Goal: Task Accomplishment & Management: Use online tool/utility

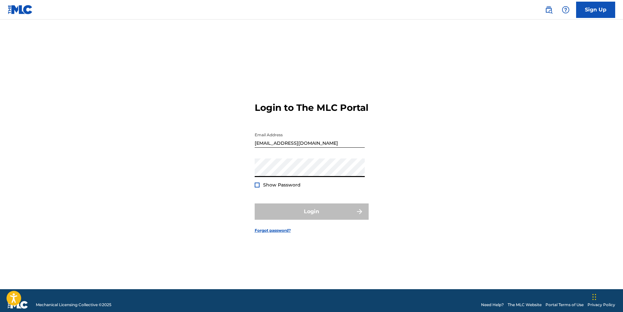
type input "[EMAIL_ADDRESS][DOMAIN_NAME]"
click at [308, 215] on button "Login" at bounding box center [312, 211] width 114 height 16
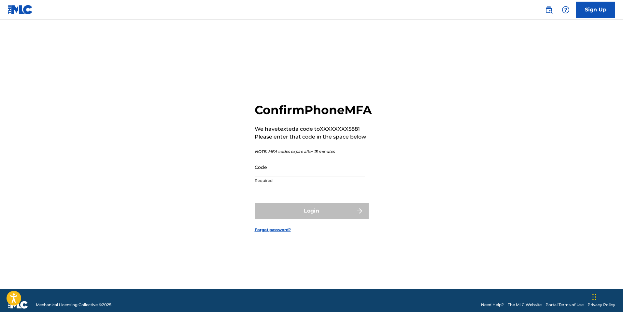
click at [300, 184] on div "Code Required" at bounding box center [310, 172] width 110 height 29
click at [306, 176] on input "Code" at bounding box center [310, 167] width 110 height 19
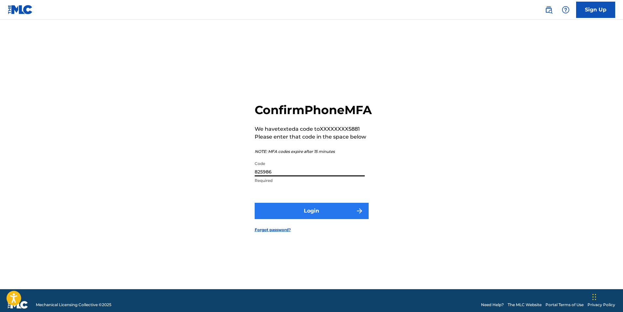
type input "825986"
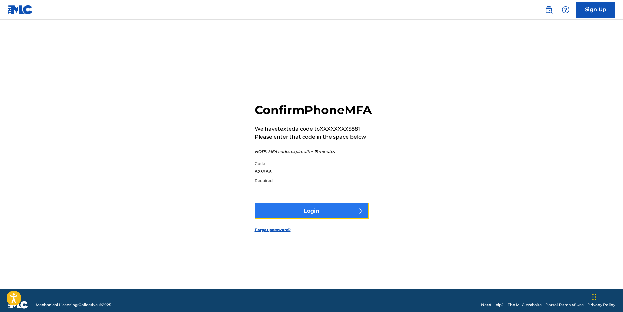
click at [302, 215] on button "Login" at bounding box center [312, 211] width 114 height 16
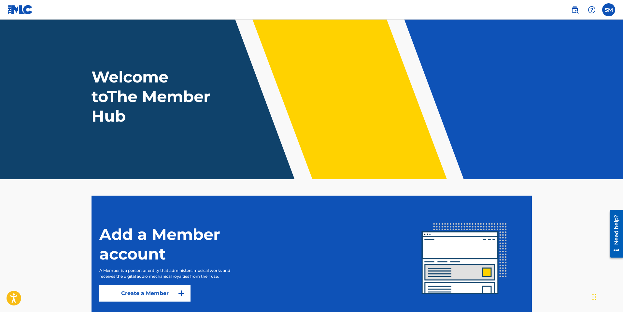
click at [156, 110] on h1 "Welcome to The Member Hub" at bounding box center [153, 96] width 122 height 59
click at [610, 12] on label at bounding box center [608, 9] width 13 height 13
click at [609, 10] on input "SM [PERSON_NAME] [EMAIL_ADDRESS][DOMAIN_NAME] Notification Preferences Profile …" at bounding box center [609, 10] width 0 height 0
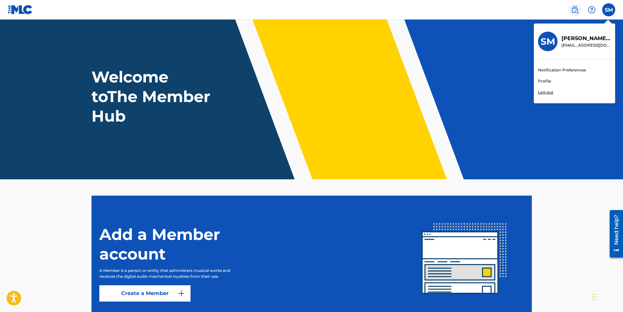
click at [575, 7] on img at bounding box center [575, 10] width 8 height 8
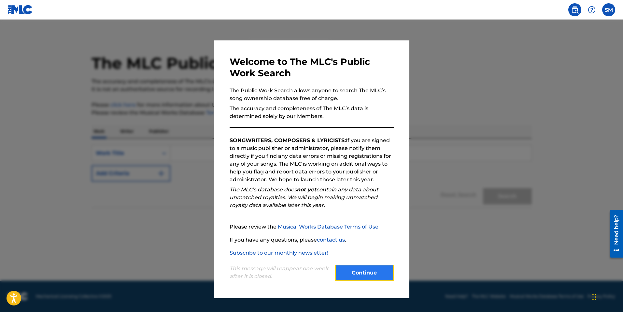
click at [359, 274] on button "Continue" at bounding box center [364, 273] width 59 height 16
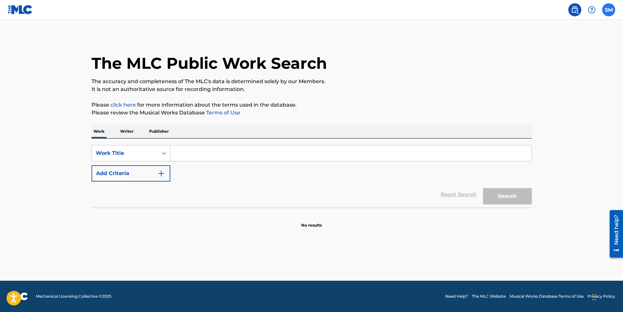
click at [614, 13] on label at bounding box center [608, 9] width 13 height 13
click at [609, 10] on input "SM [PERSON_NAME] [EMAIL_ADDRESS][DOMAIN_NAME] Notification Preferences Profile …" at bounding box center [609, 10] width 0 height 0
click at [542, 82] on link "Profile" at bounding box center [544, 81] width 13 height 6
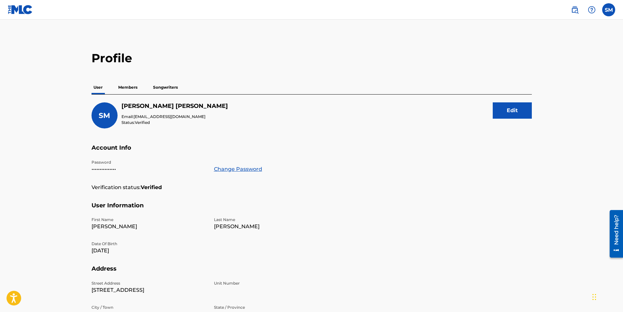
click at [120, 89] on p "Members" at bounding box center [127, 87] width 23 height 14
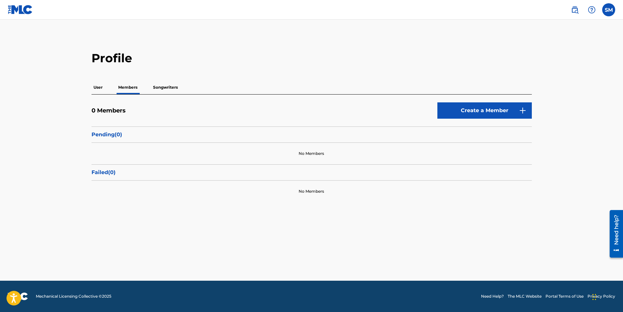
click at [157, 86] on p "Songwriters" at bounding box center [165, 87] width 29 height 14
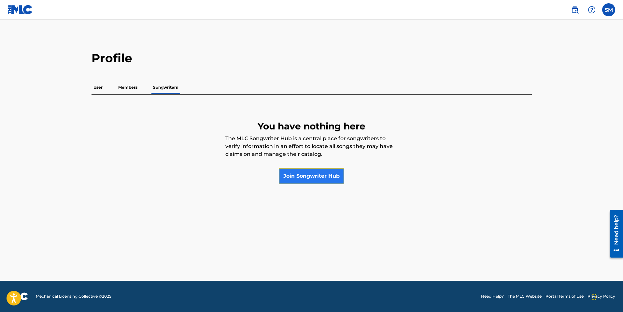
click at [326, 179] on link "Join Songwriter Hub" at bounding box center [311, 176] width 65 height 16
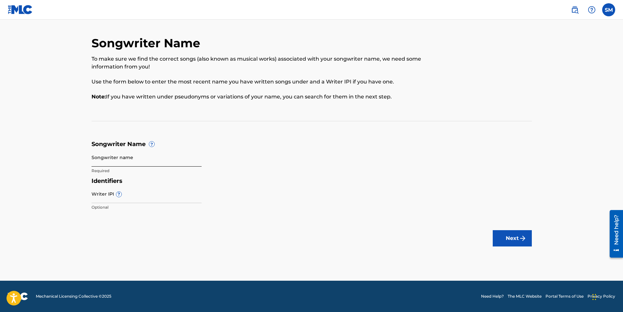
click at [133, 158] on input "Songwriter name" at bounding box center [147, 157] width 110 height 19
type input "[PERSON_NAME]"
click at [147, 197] on input "Writer IPI ?" at bounding box center [147, 193] width 110 height 19
click at [504, 237] on button "Next" at bounding box center [512, 238] width 39 height 16
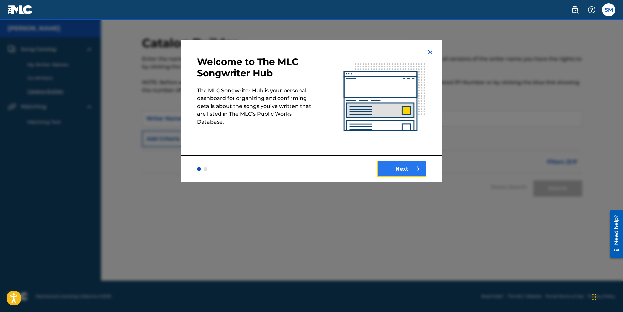
click at [408, 171] on button "Next" at bounding box center [402, 169] width 49 height 16
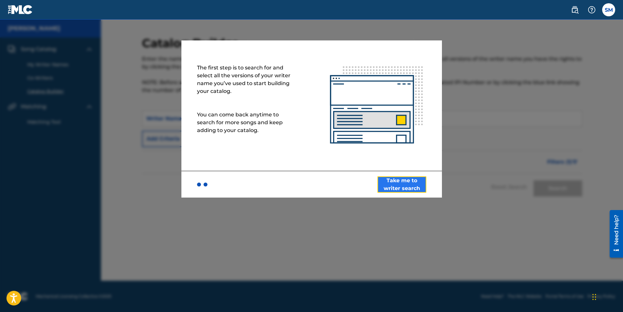
click at [410, 188] on button "Take me to writer search" at bounding box center [402, 184] width 49 height 16
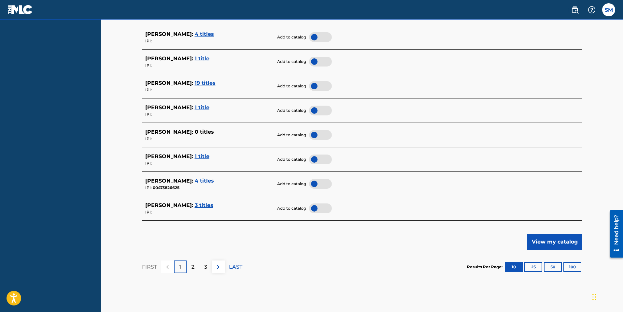
scroll to position [280, 0]
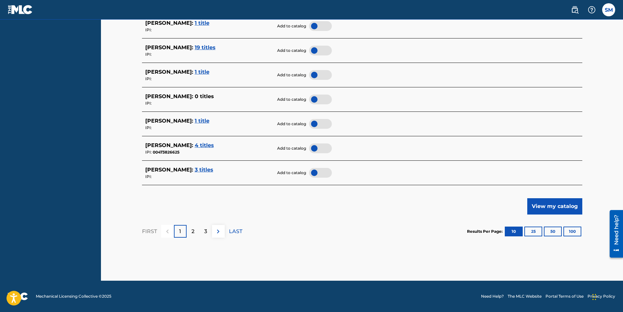
click at [315, 150] on div at bounding box center [320, 148] width 23 height 10
click at [318, 171] on div at bounding box center [320, 173] width 23 height 10
click at [548, 201] on button "View my catalog" at bounding box center [554, 206] width 55 height 16
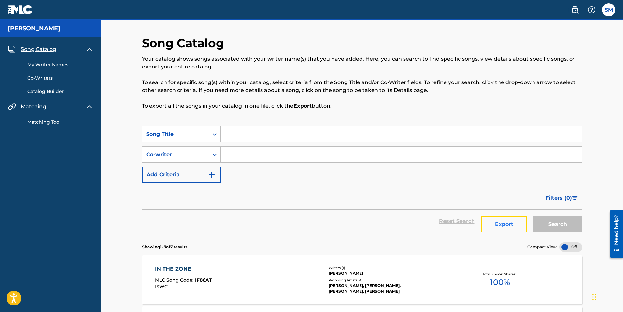
click at [486, 230] on button "Export" at bounding box center [504, 224] width 46 height 16
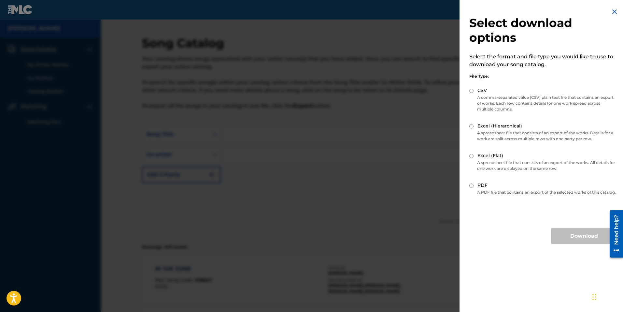
click at [471, 189] on div "PDF" at bounding box center [542, 185] width 147 height 7
click at [472, 186] on input "PDF" at bounding box center [471, 185] width 4 height 4
radio input "true"
click at [565, 238] on button "Download" at bounding box center [583, 236] width 65 height 16
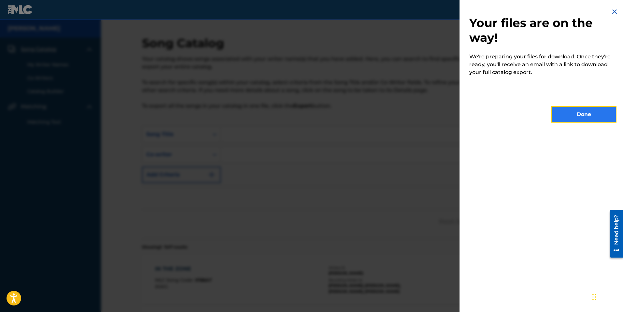
click at [568, 122] on button "Done" at bounding box center [583, 114] width 65 height 16
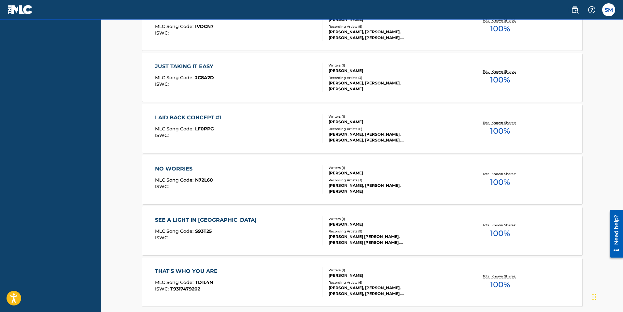
scroll to position [361, 0]
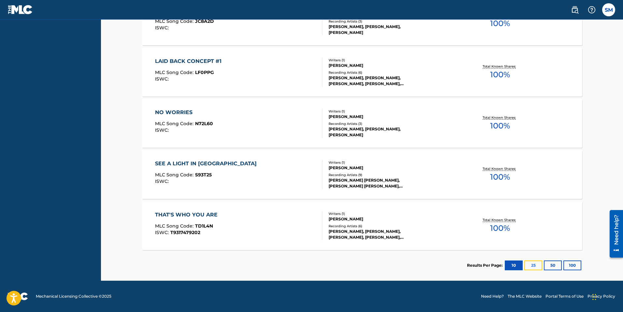
click at [532, 265] on button "25" at bounding box center [533, 265] width 18 height 10
click at [512, 268] on button "10" at bounding box center [514, 265] width 18 height 10
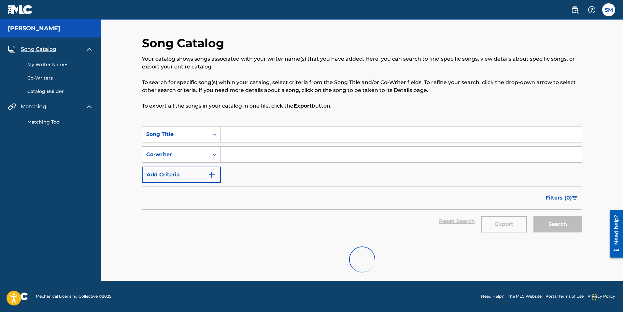
scroll to position [0, 0]
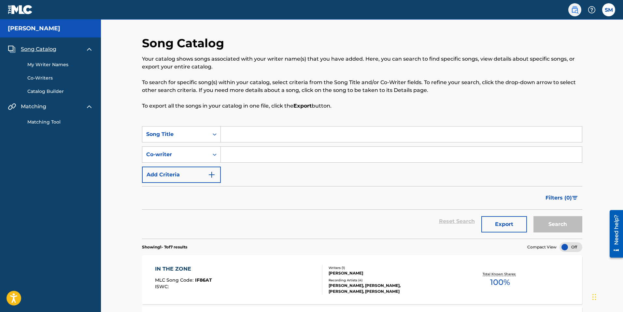
click at [573, 13] on img at bounding box center [575, 10] width 8 height 8
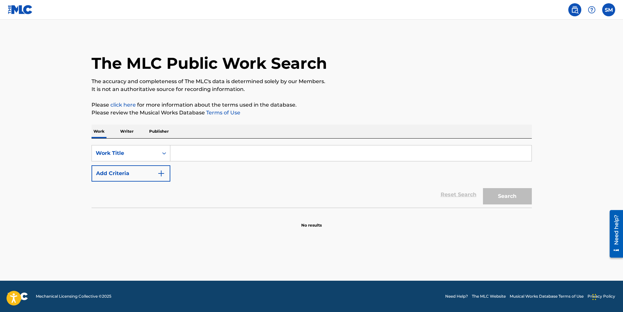
click at [620, 12] on nav "SM SM [PERSON_NAME] [EMAIL_ADDRESS][DOMAIN_NAME] Notification Preferences Profi…" at bounding box center [311, 10] width 623 height 20
click at [613, 12] on label at bounding box center [608, 9] width 13 height 13
click at [609, 10] on input "SM [PERSON_NAME] [EMAIL_ADDRESS][DOMAIN_NAME] Notification Preferences Profile …" at bounding box center [609, 10] width 0 height 0
click at [547, 45] on h3 "SM" at bounding box center [548, 41] width 15 height 11
click at [609, 10] on input "SM [PERSON_NAME] [EMAIL_ADDRESS][DOMAIN_NAME] Notification Preferences Profile …" at bounding box center [609, 10] width 0 height 0
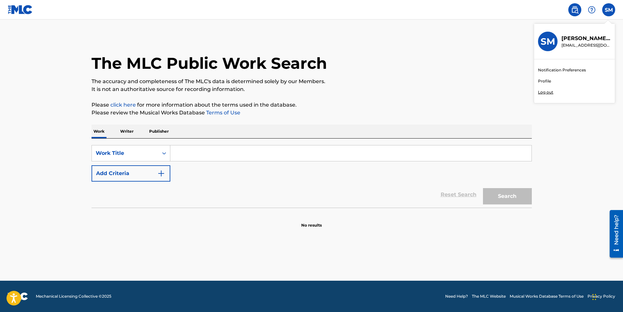
click at [544, 84] on link "Profile" at bounding box center [544, 81] width 13 height 6
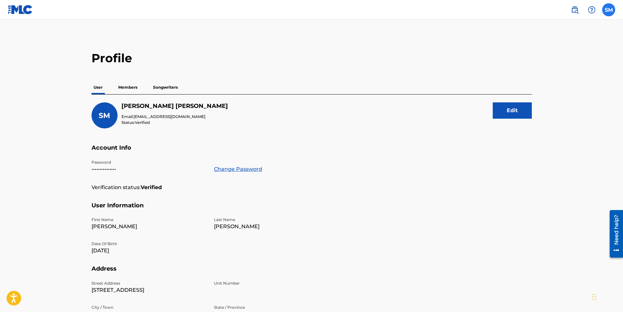
click at [612, 8] on label at bounding box center [608, 9] width 13 height 13
click at [609, 10] on input "SM [PERSON_NAME] [EMAIL_ADDRESS][DOMAIN_NAME] Notification Preferences Profile …" at bounding box center [609, 10] width 0 height 0
click at [577, 68] on link "Notification Preferences" at bounding box center [562, 70] width 48 height 6
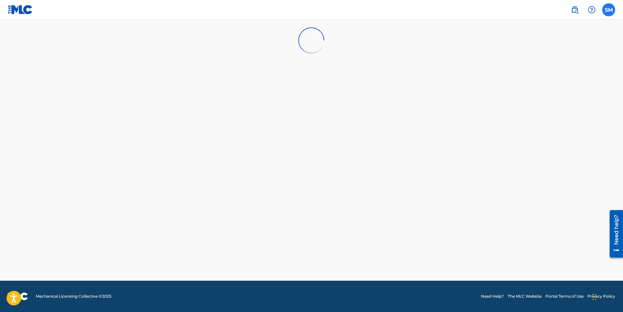
click at [607, 13] on label at bounding box center [608, 9] width 13 height 13
click at [609, 10] on input "SM [PERSON_NAME] [EMAIL_ADDRESS][DOMAIN_NAME] Notification Preferences Profile …" at bounding box center [609, 10] width 0 height 0
click at [24, 10] on img at bounding box center [20, 9] width 25 height 9
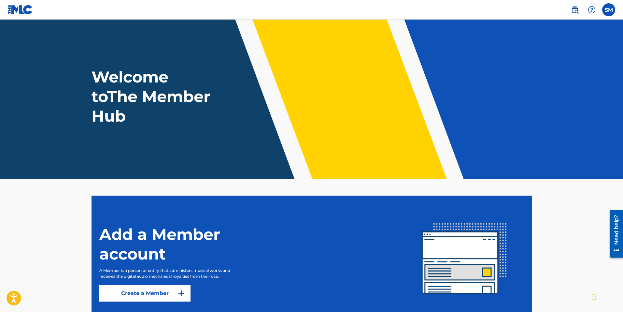
click at [174, 78] on h1 "Welcome to The Member Hub" at bounding box center [153, 96] width 122 height 59
click at [492, 77] on div "Welcome to The Member Hub" at bounding box center [312, 96] width 456 height 59
click at [28, 14] on img at bounding box center [20, 9] width 25 height 9
click at [609, 11] on label at bounding box center [608, 9] width 13 height 13
click at [609, 10] on input "SM [PERSON_NAME] [EMAIL_ADDRESS][DOMAIN_NAME] Notification Preferences Profile …" at bounding box center [609, 10] width 0 height 0
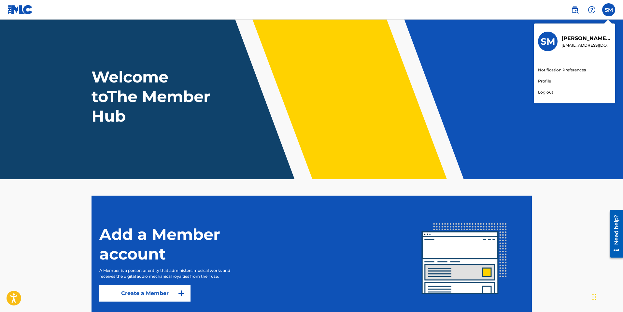
click at [546, 45] on h3 "SM" at bounding box center [548, 41] width 15 height 11
click at [609, 10] on input "SM [PERSON_NAME] [EMAIL_ADDRESS][DOMAIN_NAME] Notification Preferences Profile …" at bounding box center [609, 10] width 0 height 0
click at [543, 83] on link "Profile" at bounding box center [544, 81] width 13 height 6
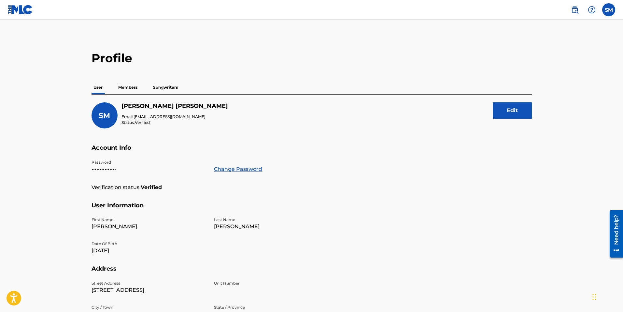
click at [129, 88] on p "Members" at bounding box center [127, 87] width 23 height 14
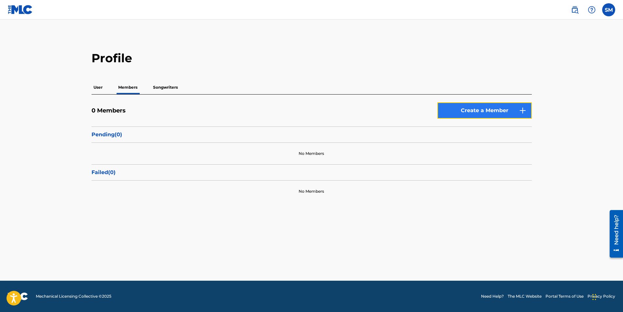
click at [444, 108] on link "Create a Member" at bounding box center [484, 110] width 94 height 16
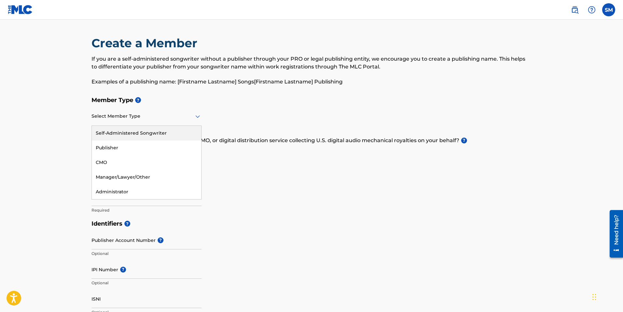
click at [196, 118] on icon at bounding box center [198, 116] width 8 height 8
click at [249, 113] on div "Member Type ? 5 results available. Use Up and Down to choose options, press Ent…" at bounding box center [312, 154] width 440 height 123
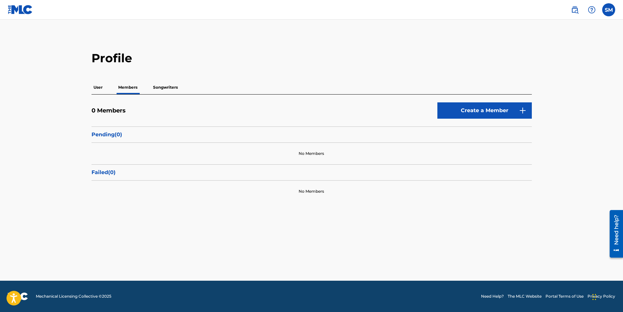
click at [163, 86] on p "Songwriters" at bounding box center [165, 87] width 29 height 14
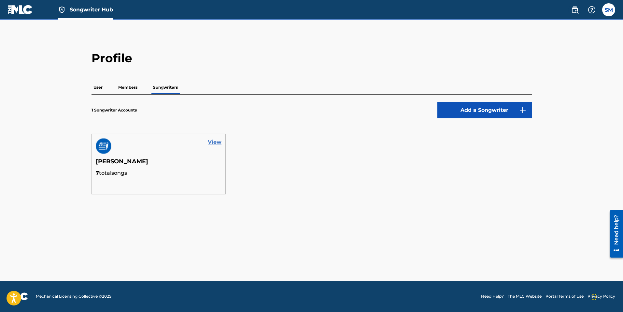
click at [213, 142] on link "View" at bounding box center [215, 142] width 14 height 8
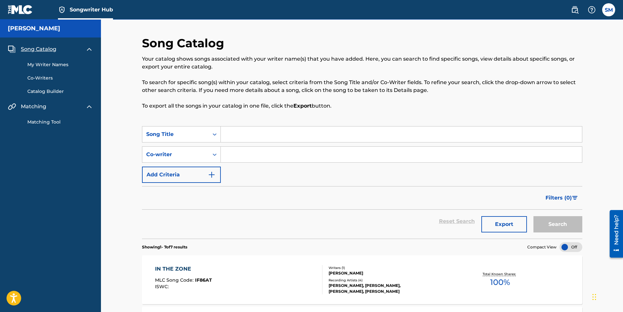
click at [56, 93] on link "Catalog Builder" at bounding box center [60, 91] width 66 height 7
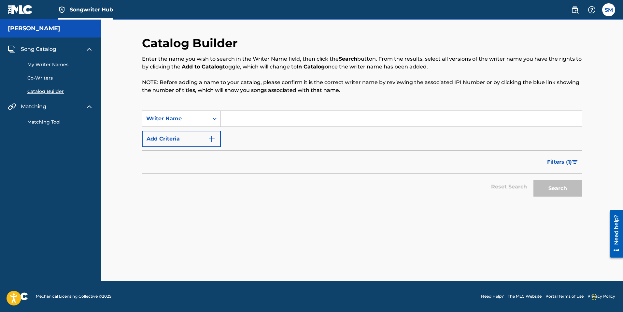
click at [53, 121] on link "Matching Tool" at bounding box center [60, 122] width 66 height 7
